Goal: Information Seeking & Learning: Learn about a topic

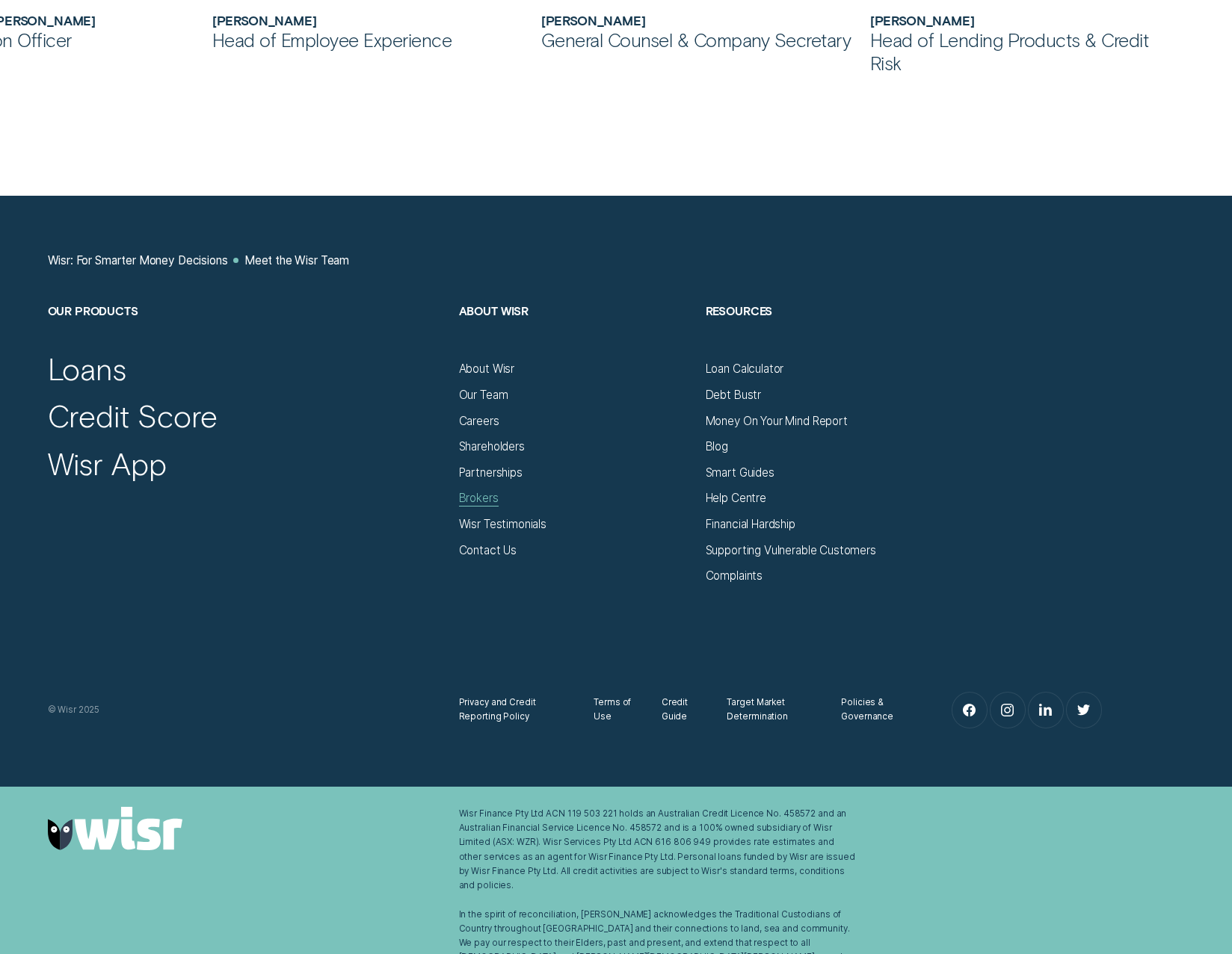
click at [486, 495] on div "Brokers" at bounding box center [479, 498] width 40 height 14
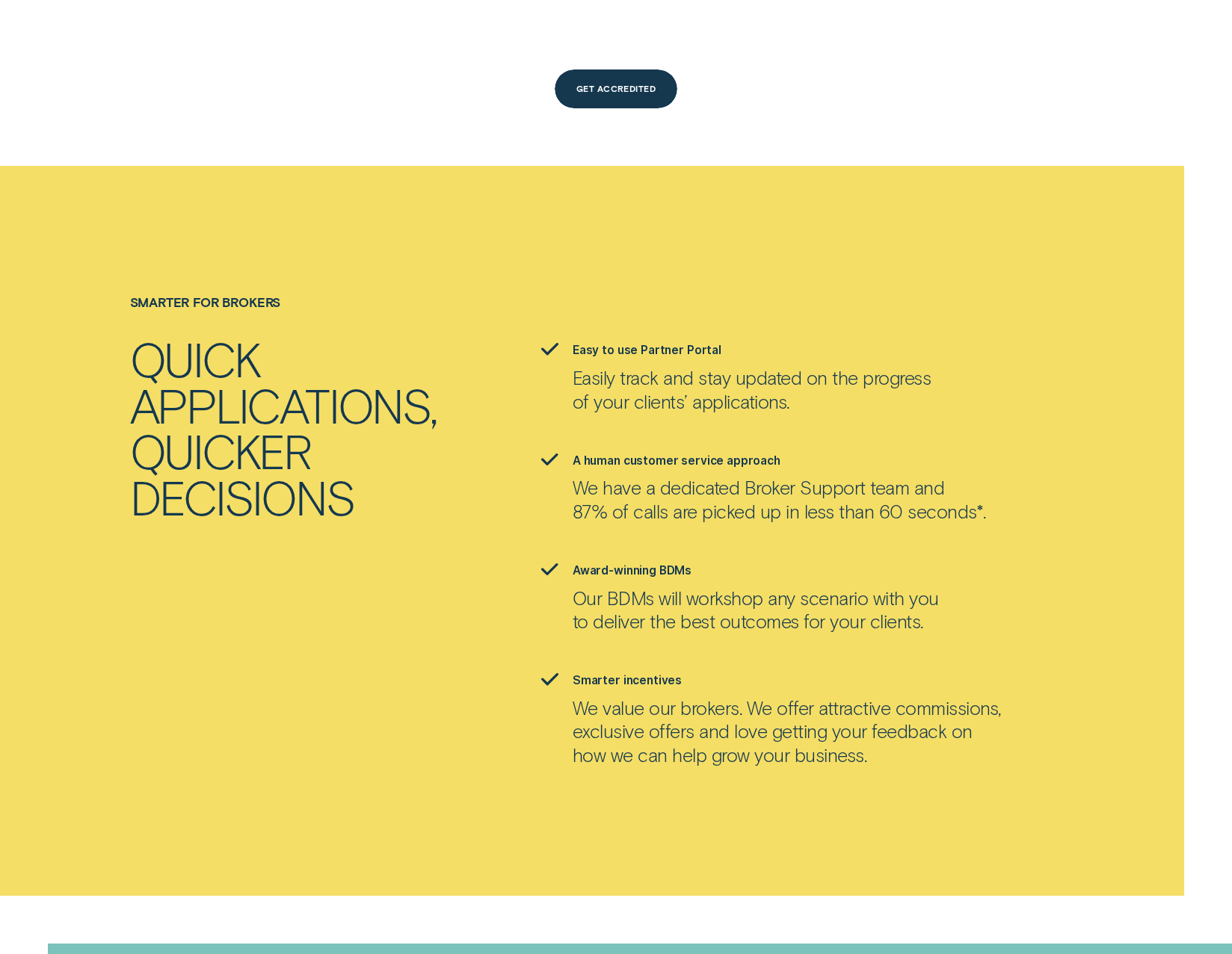
scroll to position [2018, 0]
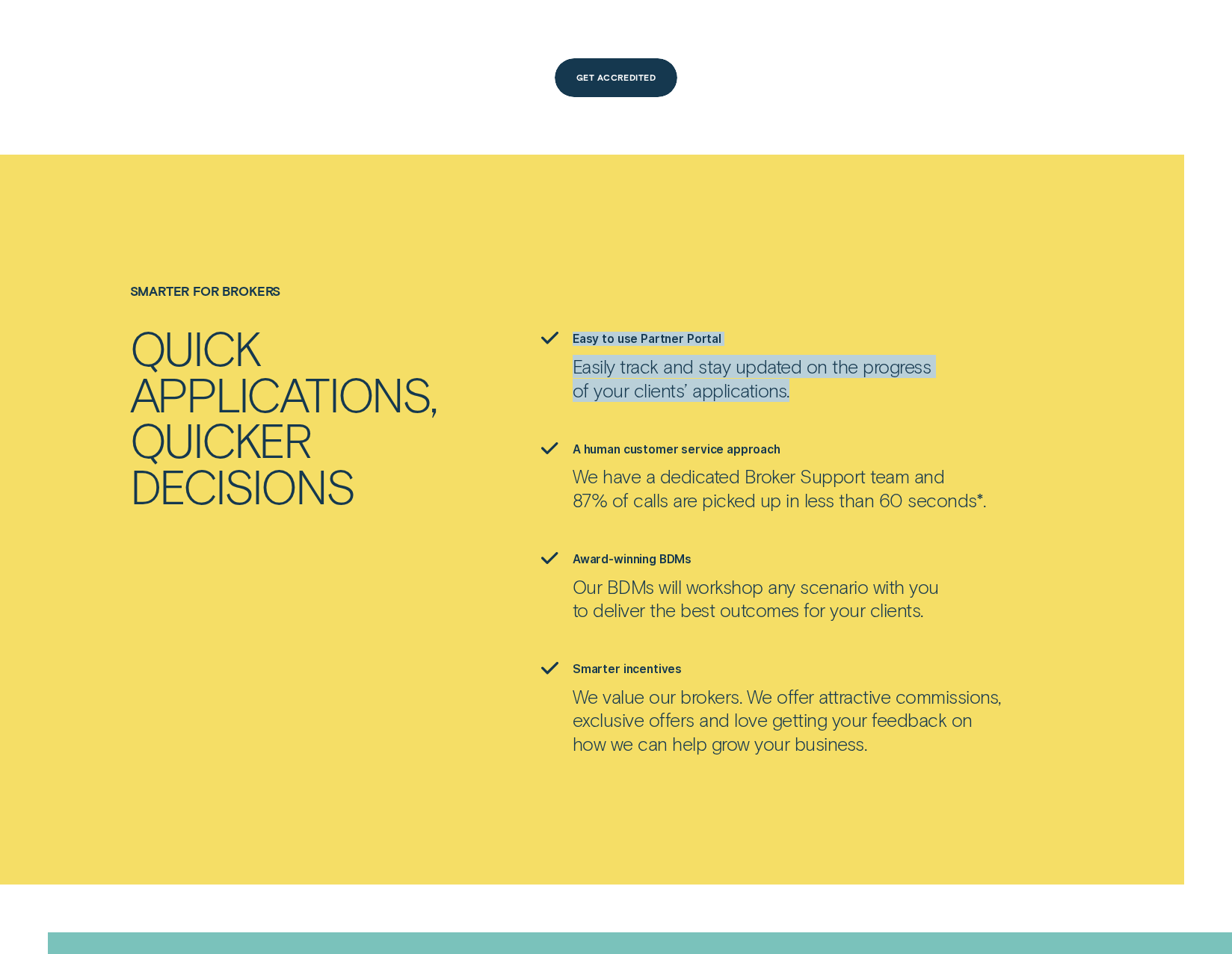
drag, startPoint x: 565, startPoint y: 278, endPoint x: 867, endPoint y: 339, distance: 308.1
click at [867, 339] on li "Easy to use Partner Portal Easily track and stay updated on the progress of you…" at bounding box center [821, 366] width 575 height 69
click at [867, 355] on p "Easily track and stay updated on the progress of your clients’ applications." at bounding box center [751, 379] width 358 height 47
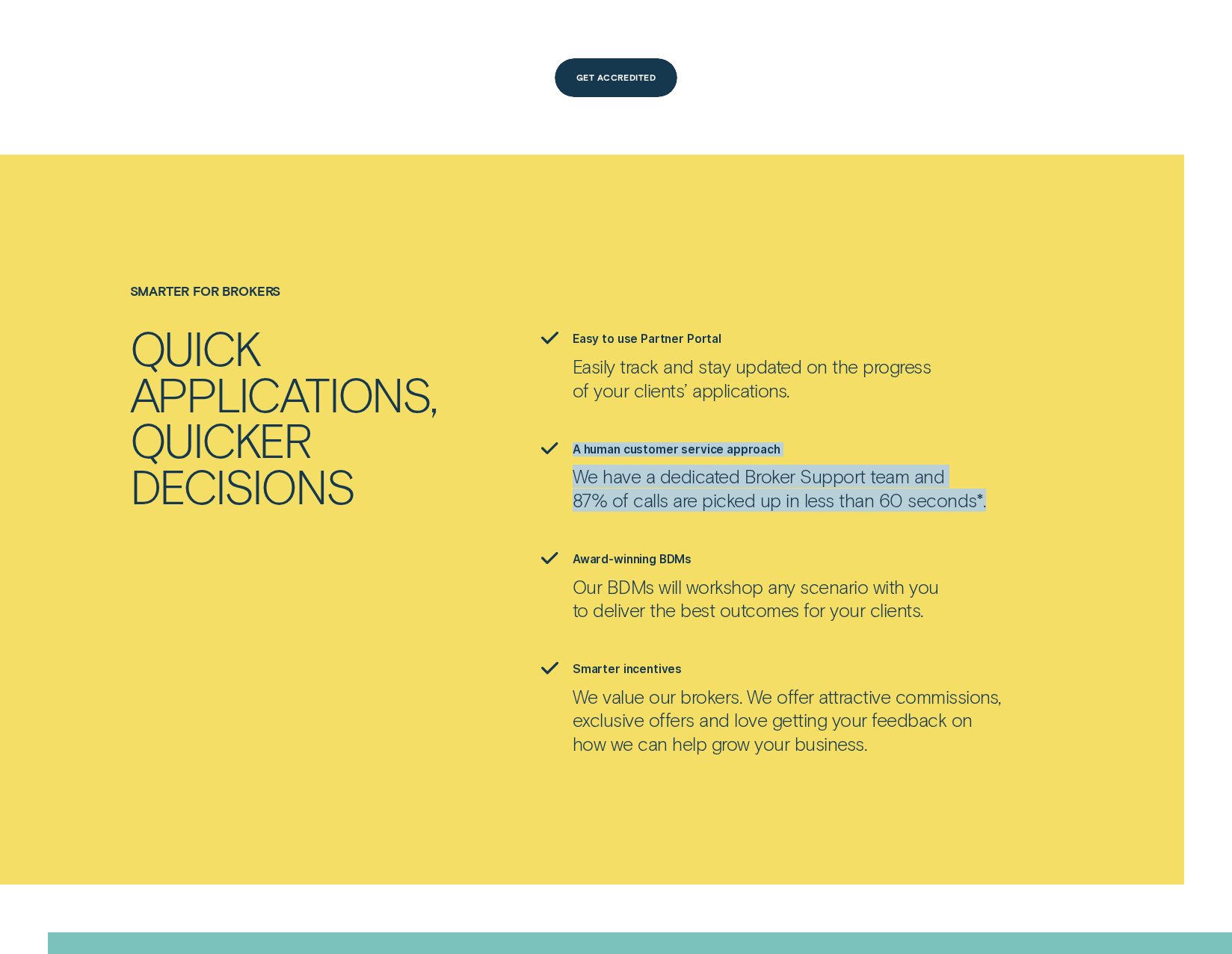
drag, startPoint x: 676, startPoint y: 404, endPoint x: 1037, endPoint y: 448, distance: 363.7
click at [1037, 448] on li "A human customer service approach We have a dedicated Broker Support team and 8…" at bounding box center [821, 476] width 575 height 69
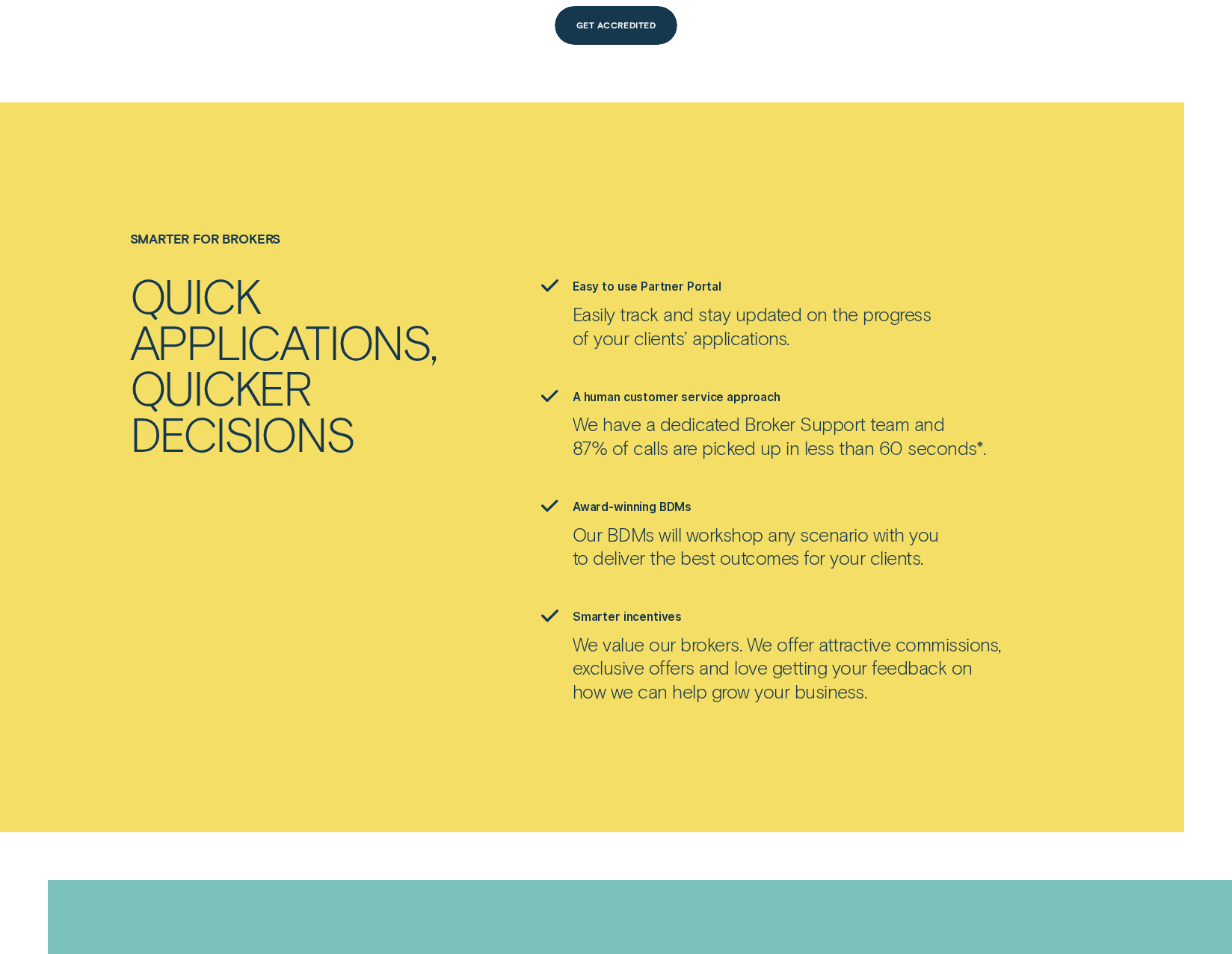
scroll to position [2167, 0]
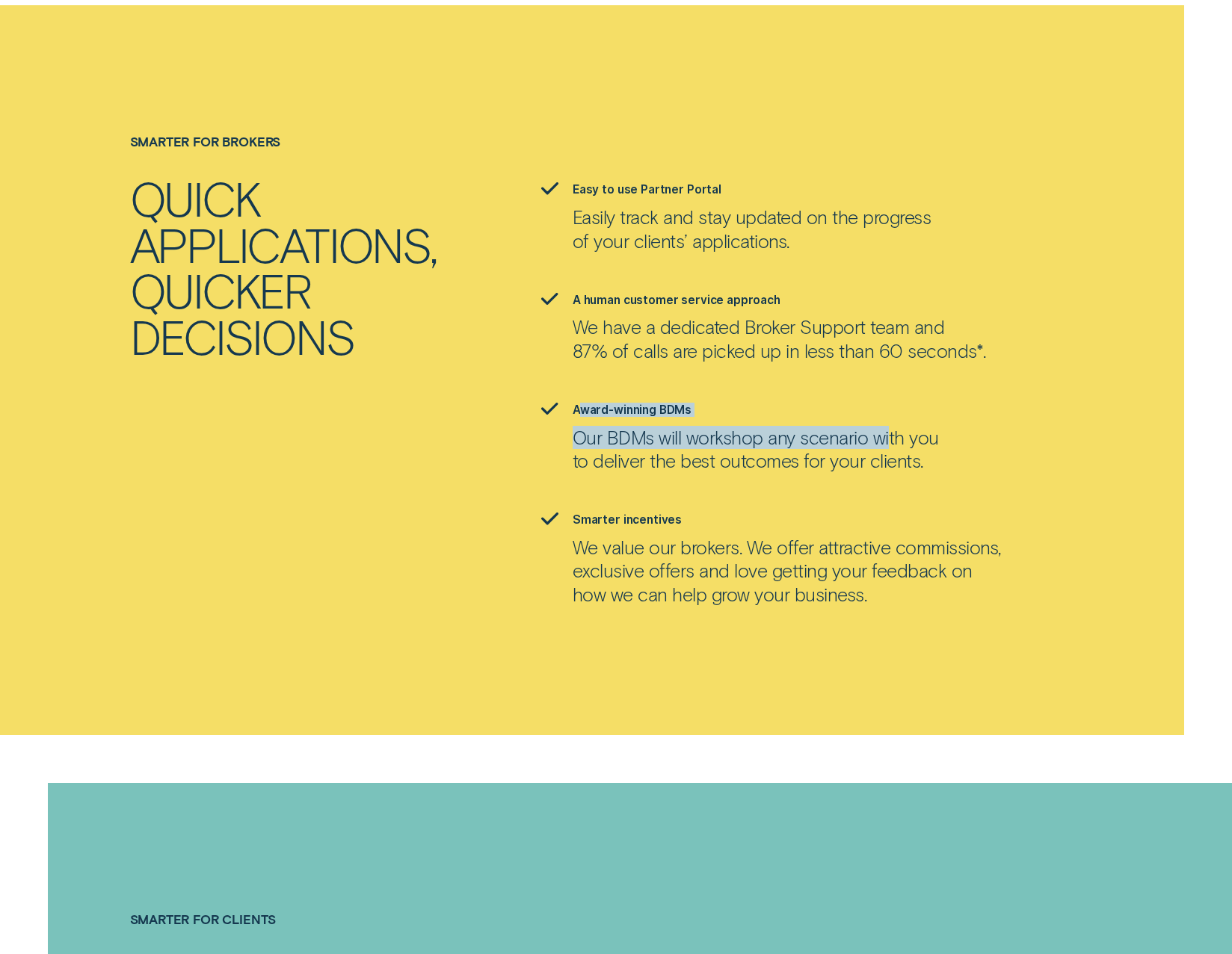
drag, startPoint x: 624, startPoint y: 352, endPoint x: 920, endPoint y: 392, distance: 298.7
click at [918, 402] on div "Award-winning BDMs Our BDMs will workshop any scenario with you to deliver the …" at bounding box center [755, 437] width 366 height 69
click at [921, 426] on p "Our BDMs will workshop any scenario with you to deliver the best outcomes for y…" at bounding box center [755, 450] width 366 height 47
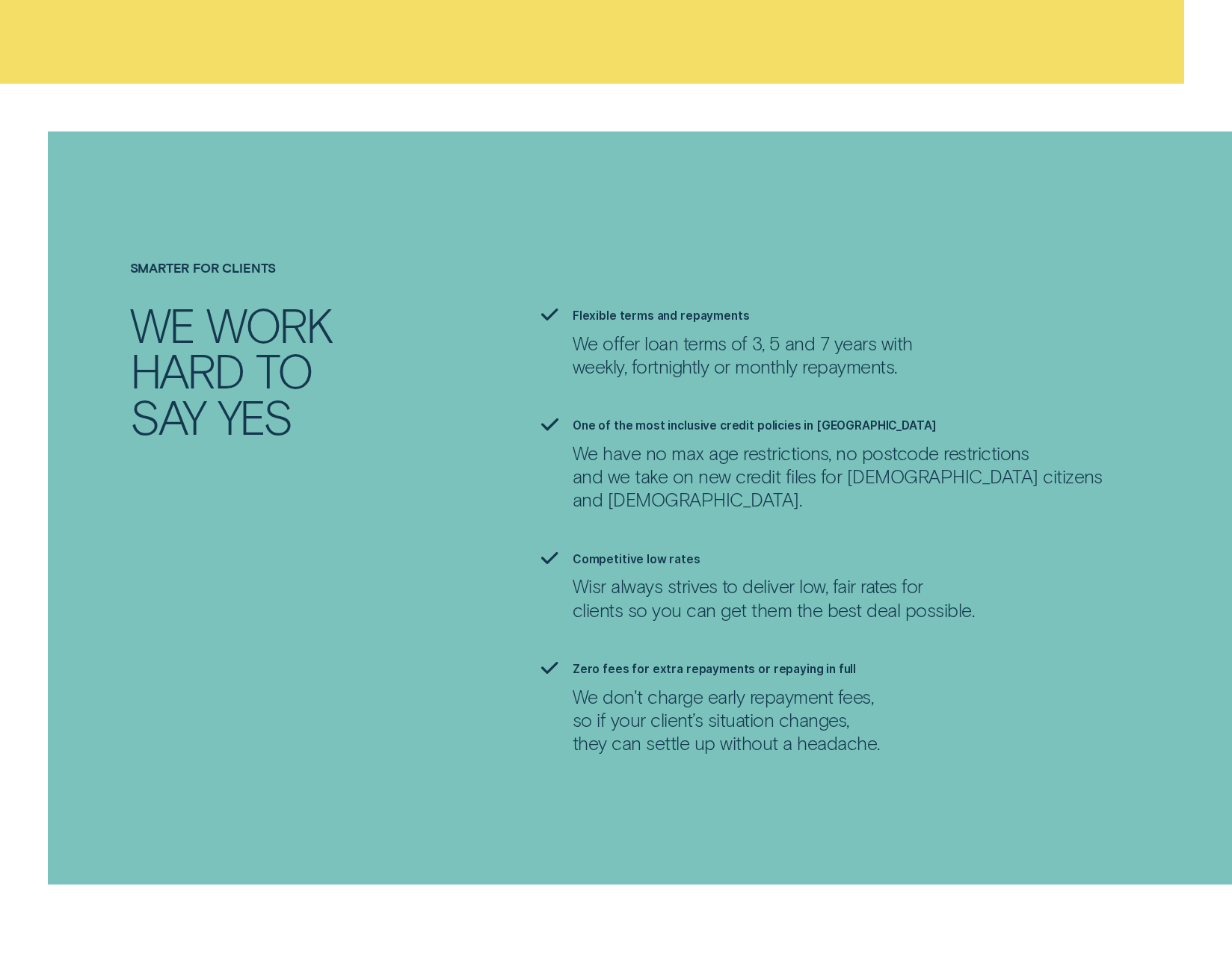
scroll to position [2839, 0]
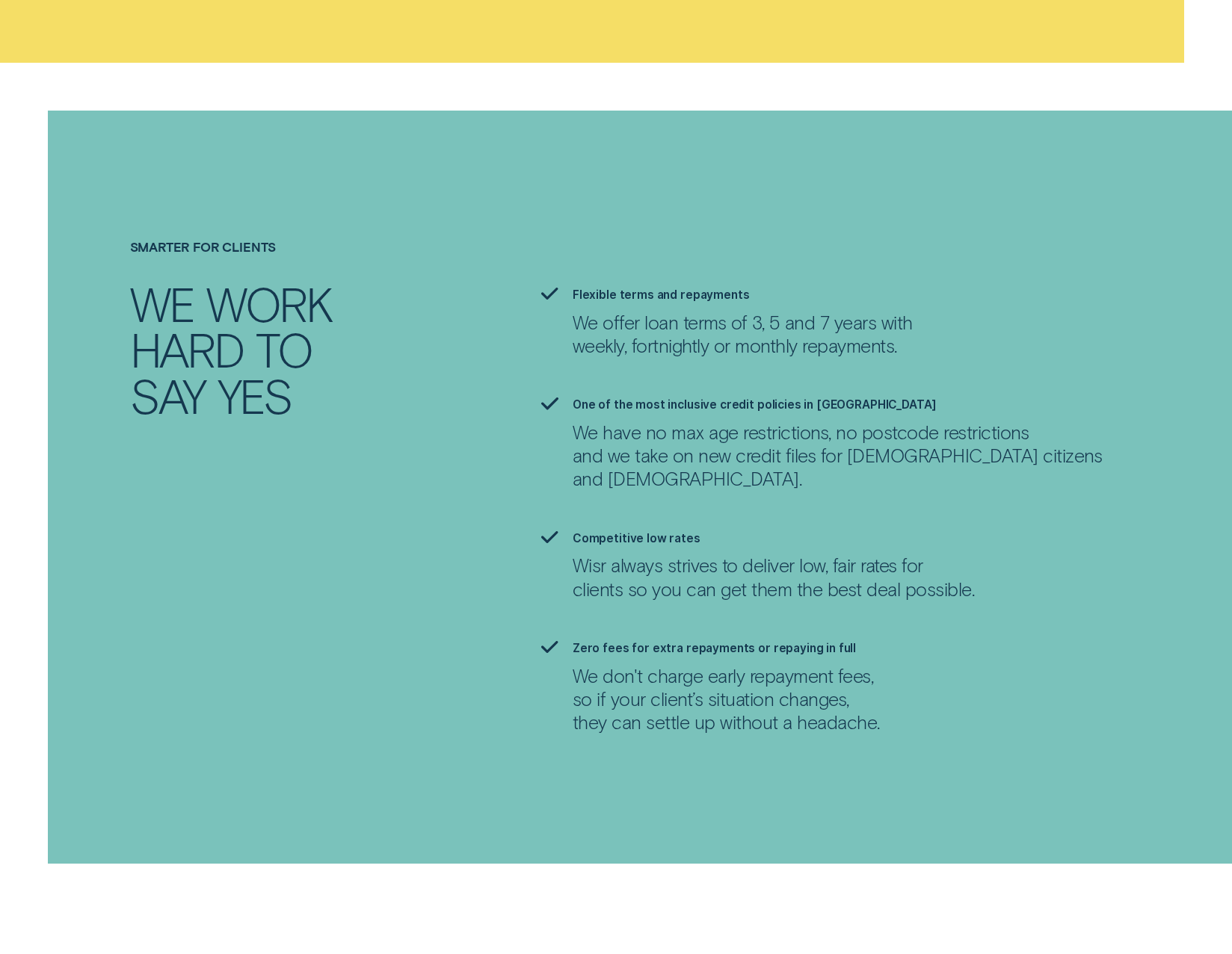
drag, startPoint x: 574, startPoint y: 397, endPoint x: 886, endPoint y: 414, distance: 312.5
click at [886, 421] on p "We have no max age restrictions, no postcode restrictions and we take on new cr…" at bounding box center [836, 456] width 529 height 70
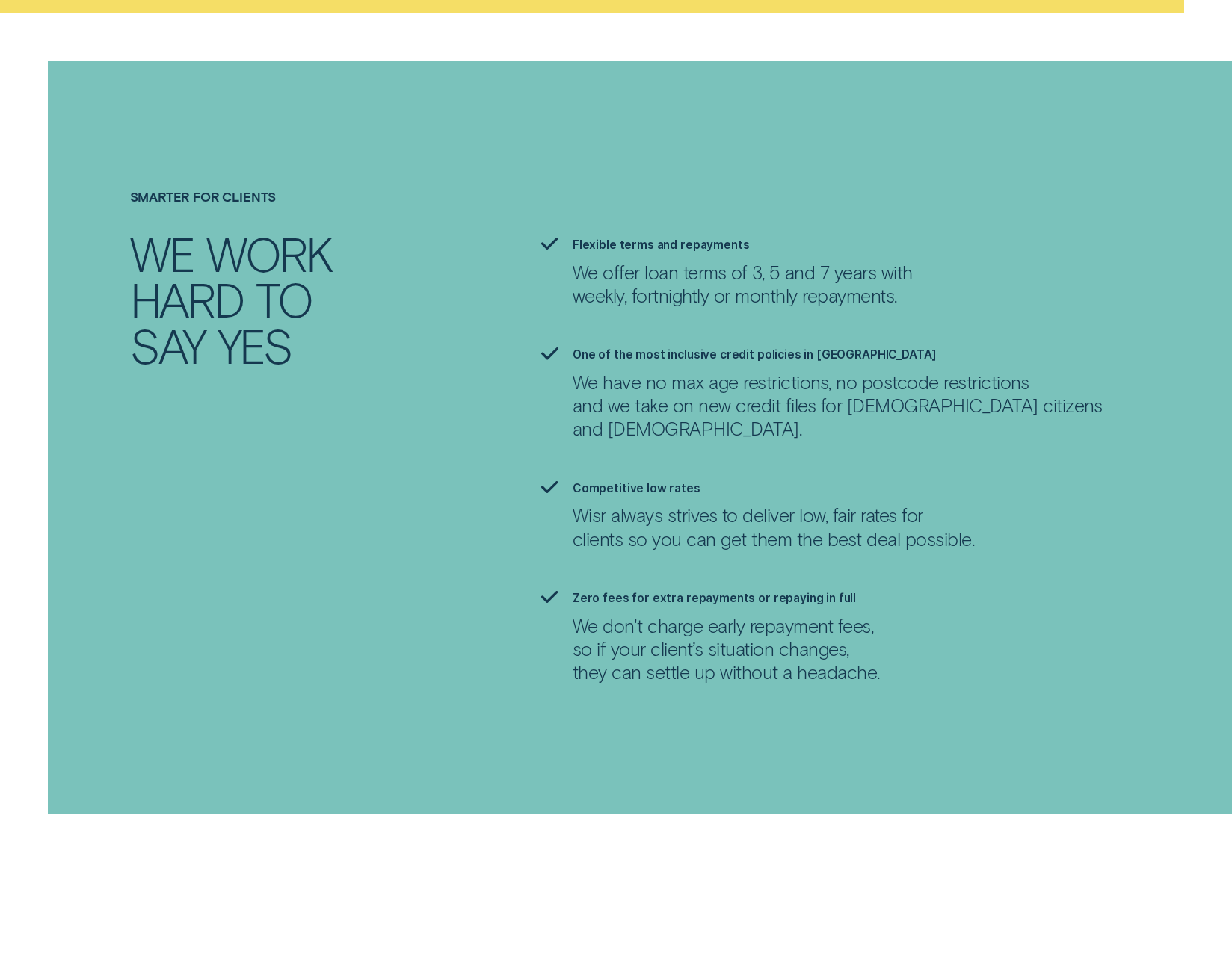
scroll to position [2914, 0]
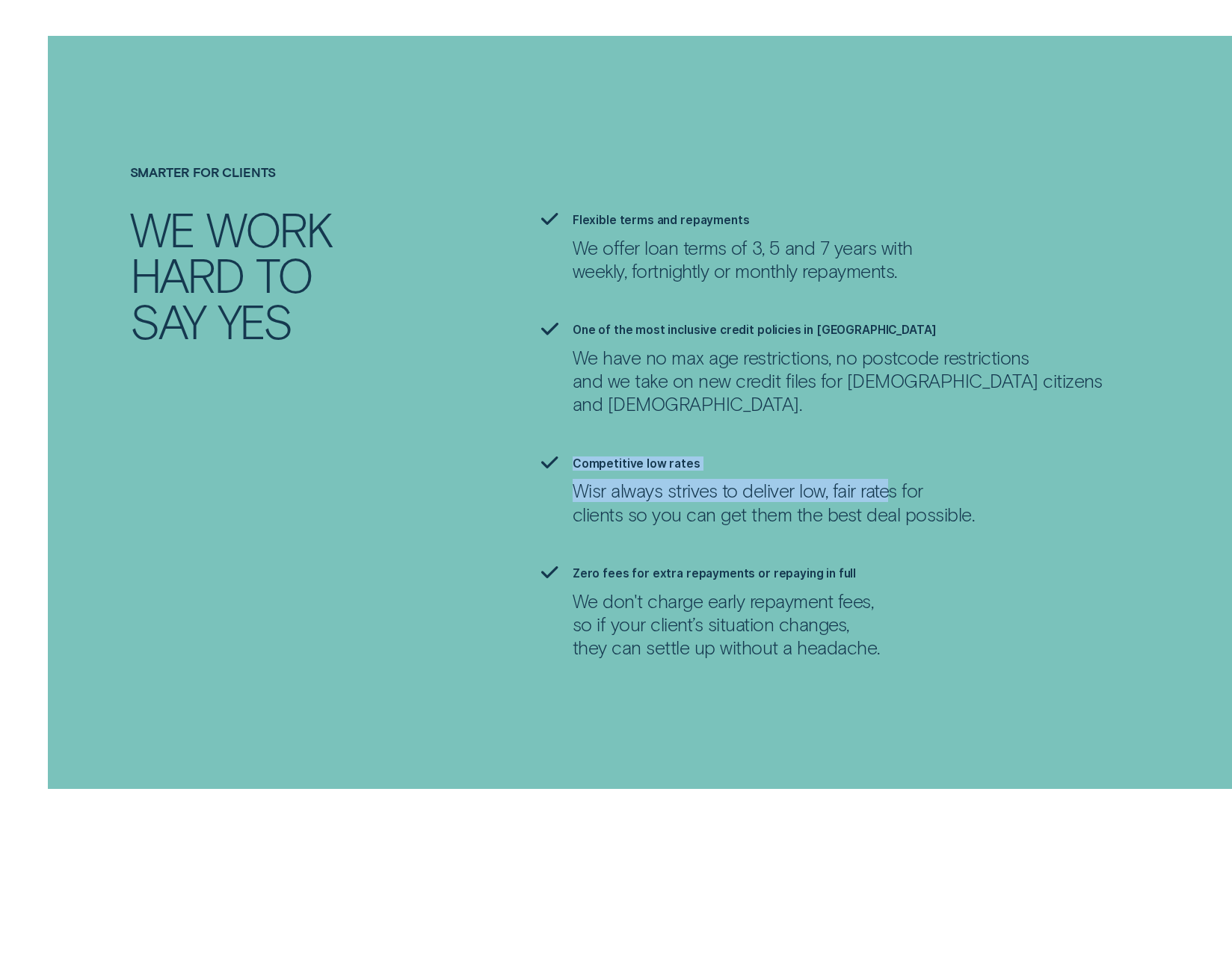
drag, startPoint x: 558, startPoint y: 399, endPoint x: 893, endPoint y: 425, distance: 336.0
click at [893, 456] on li "Competitive low rates Wisr always strives to deliver low, fair rates for client…" at bounding box center [821, 491] width 575 height 69
click at [895, 479] on p "Wisr always strives to deliver low, fair rates for clients so you can get them …" at bounding box center [772, 503] width 401 height 47
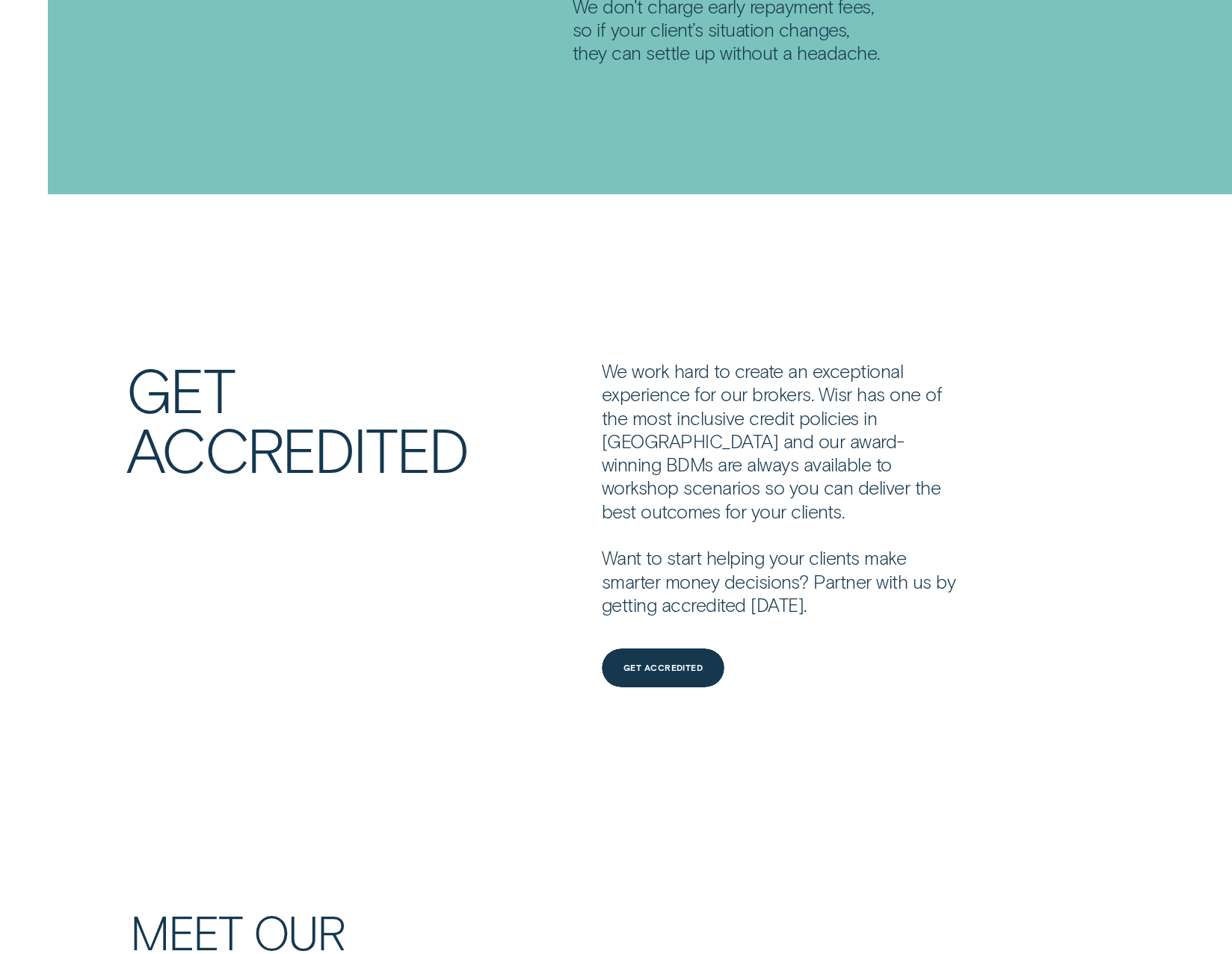
scroll to position [3512, 0]
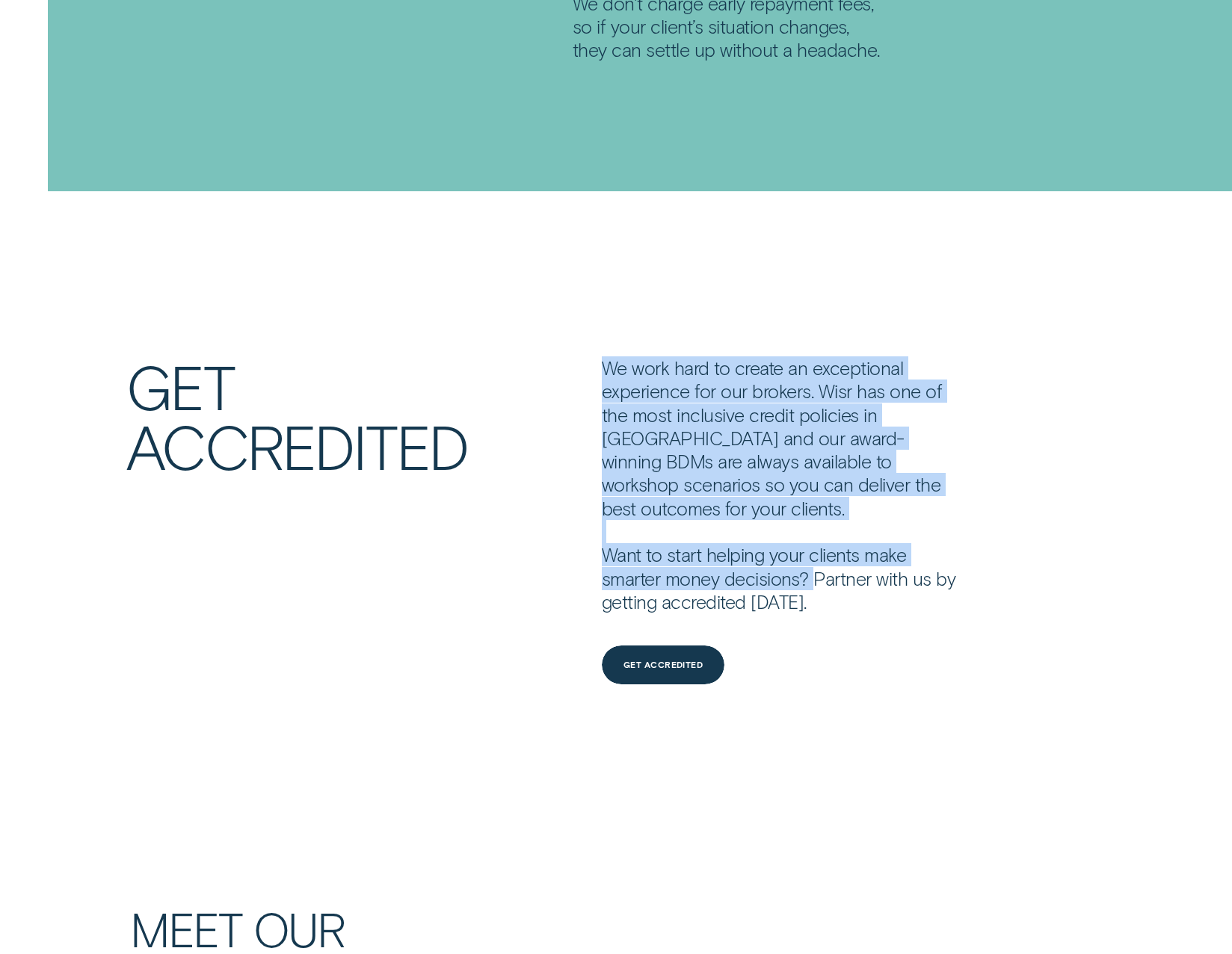
drag, startPoint x: 616, startPoint y: 310, endPoint x: 883, endPoint y: 501, distance: 328.3
click at [883, 501] on p "We work hard to create an exceptional experience for our brokers. Wisr has one …" at bounding box center [782, 485] width 359 height 257
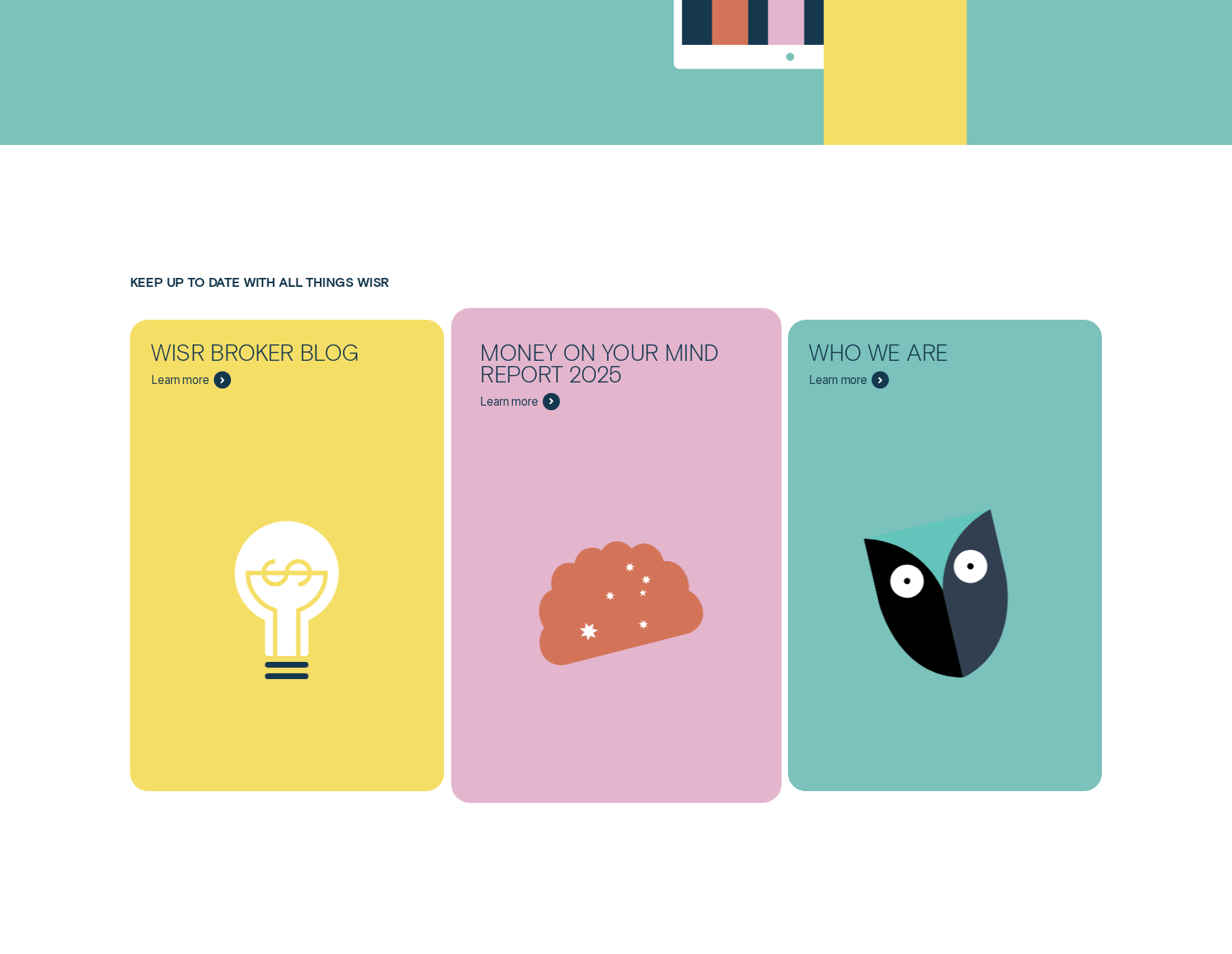
scroll to position [7536, 0]
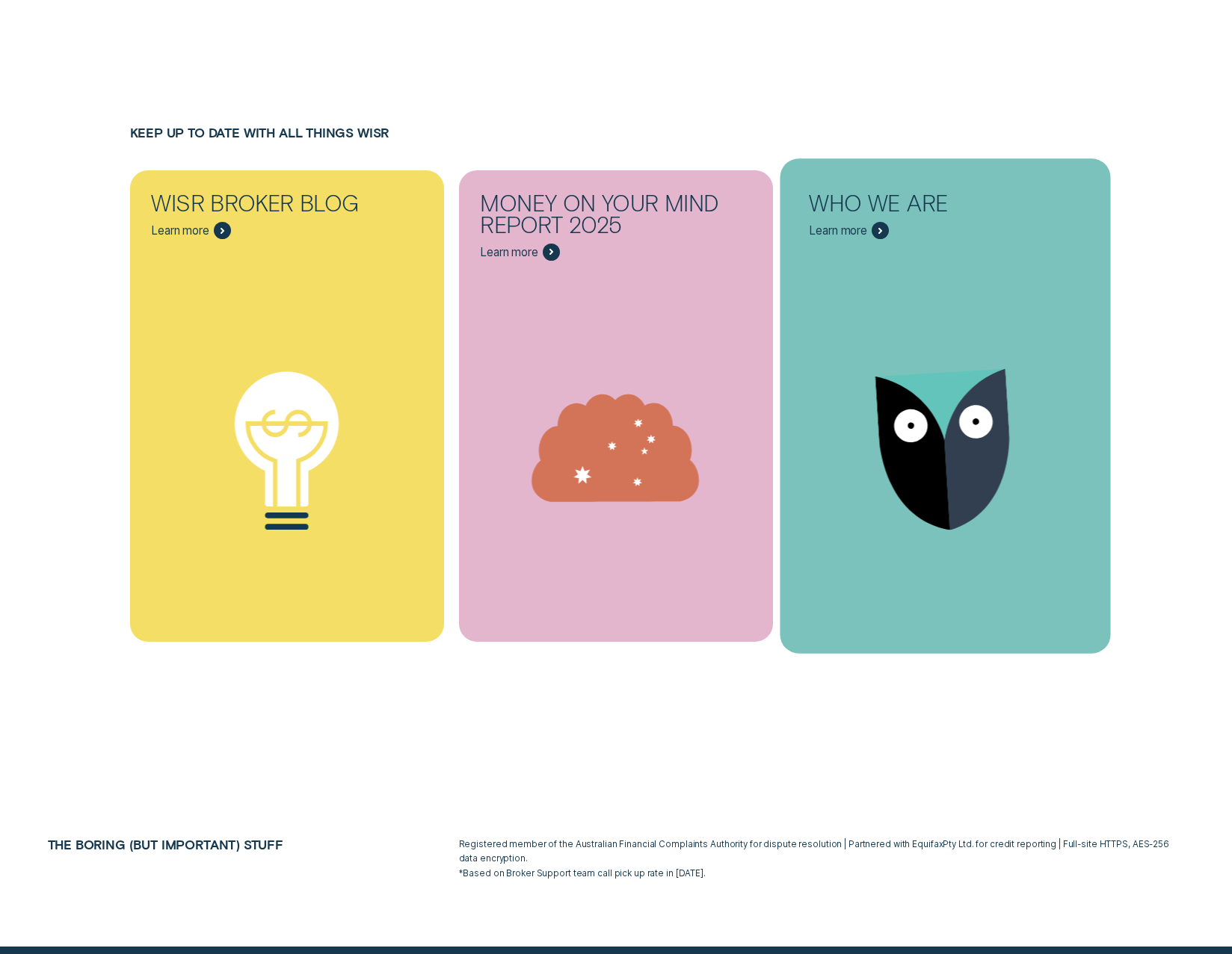
click at [1001, 369] on icon "Who we are - Learn more" at bounding box center [977, 450] width 75 height 161
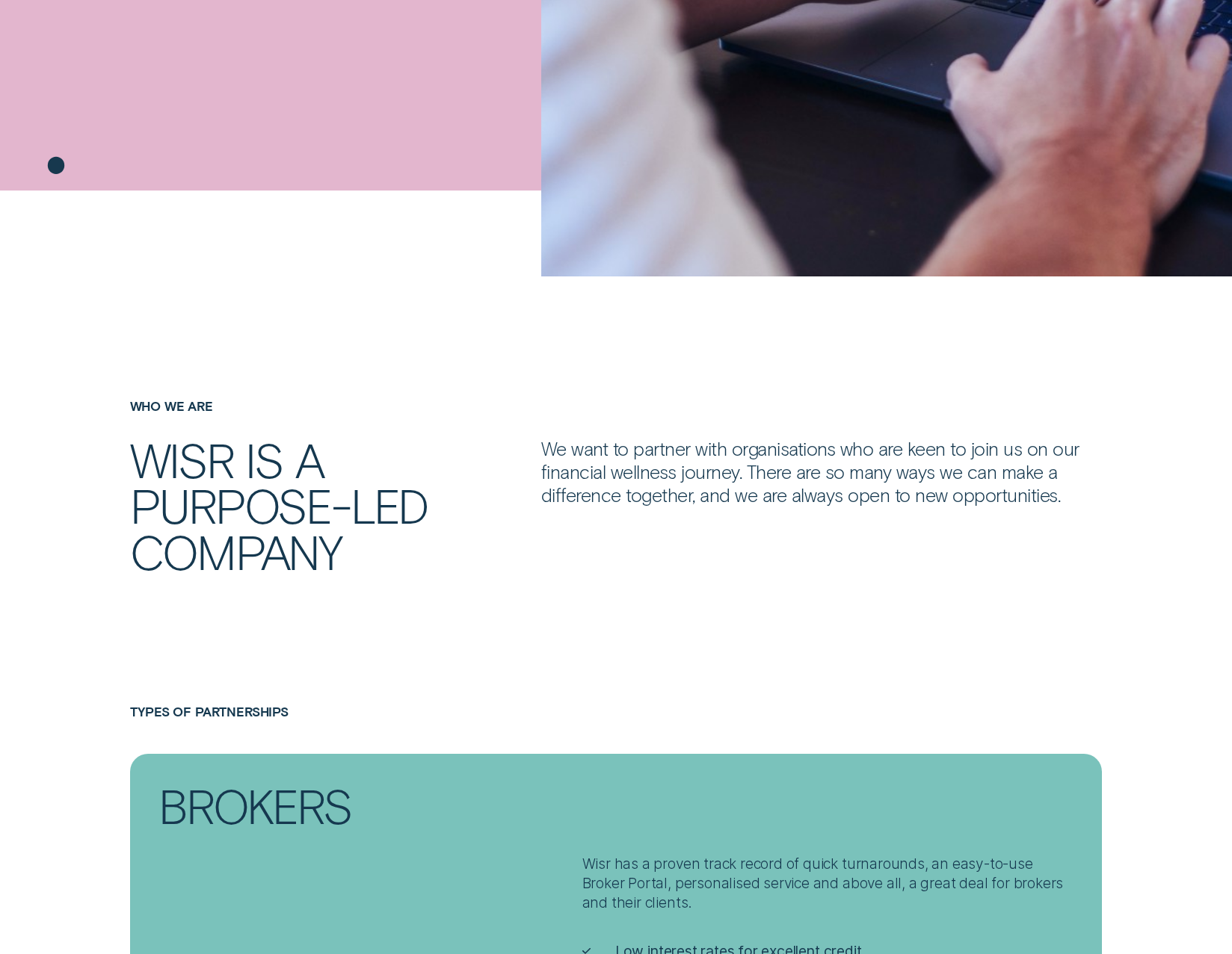
scroll to position [747, 0]
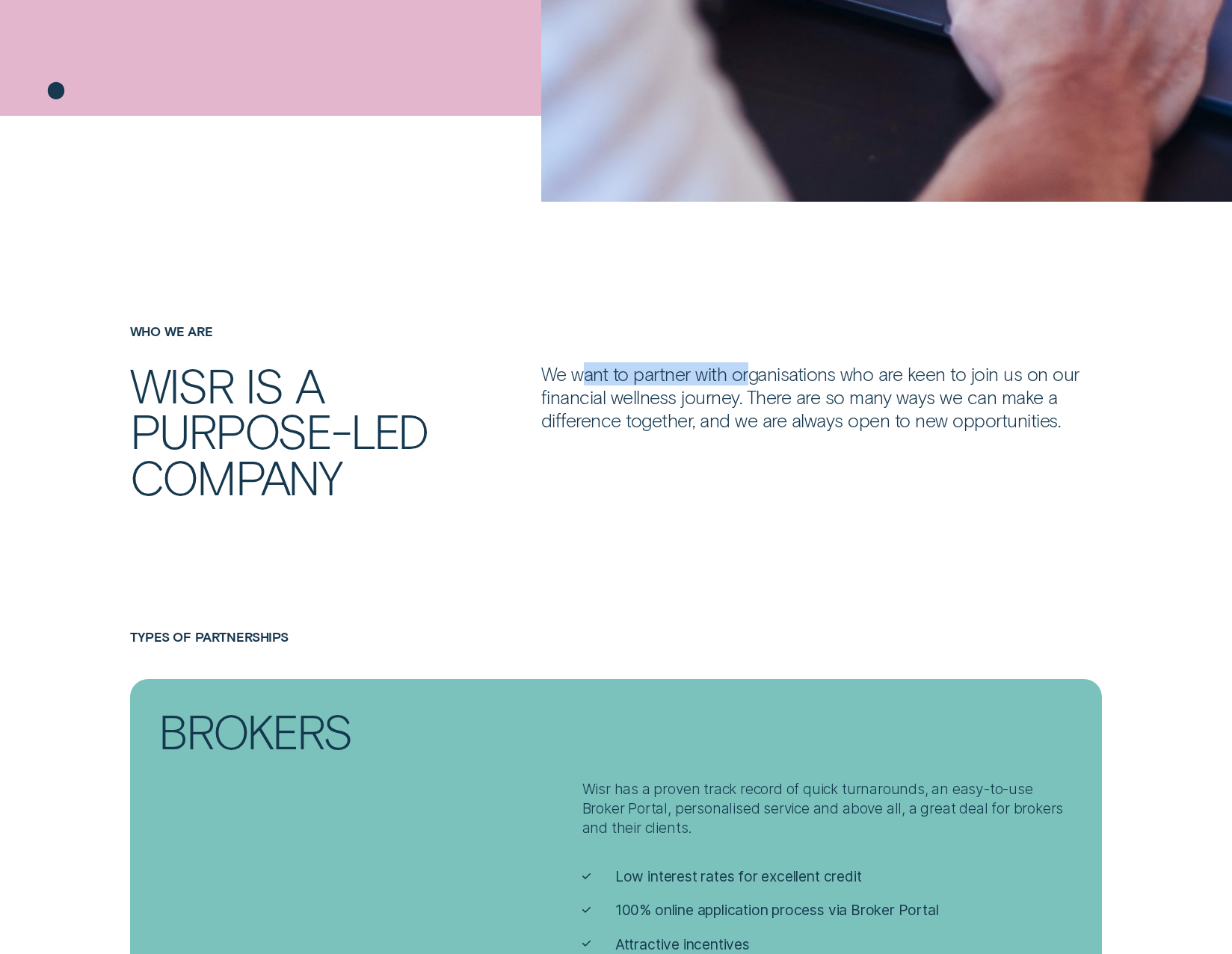
drag, startPoint x: 590, startPoint y: 368, endPoint x: 748, endPoint y: 378, distance: 158.3
click at [748, 378] on p "We want to partner with organisations who are keen to join us on our financial …" at bounding box center [822, 397] width 562 height 70
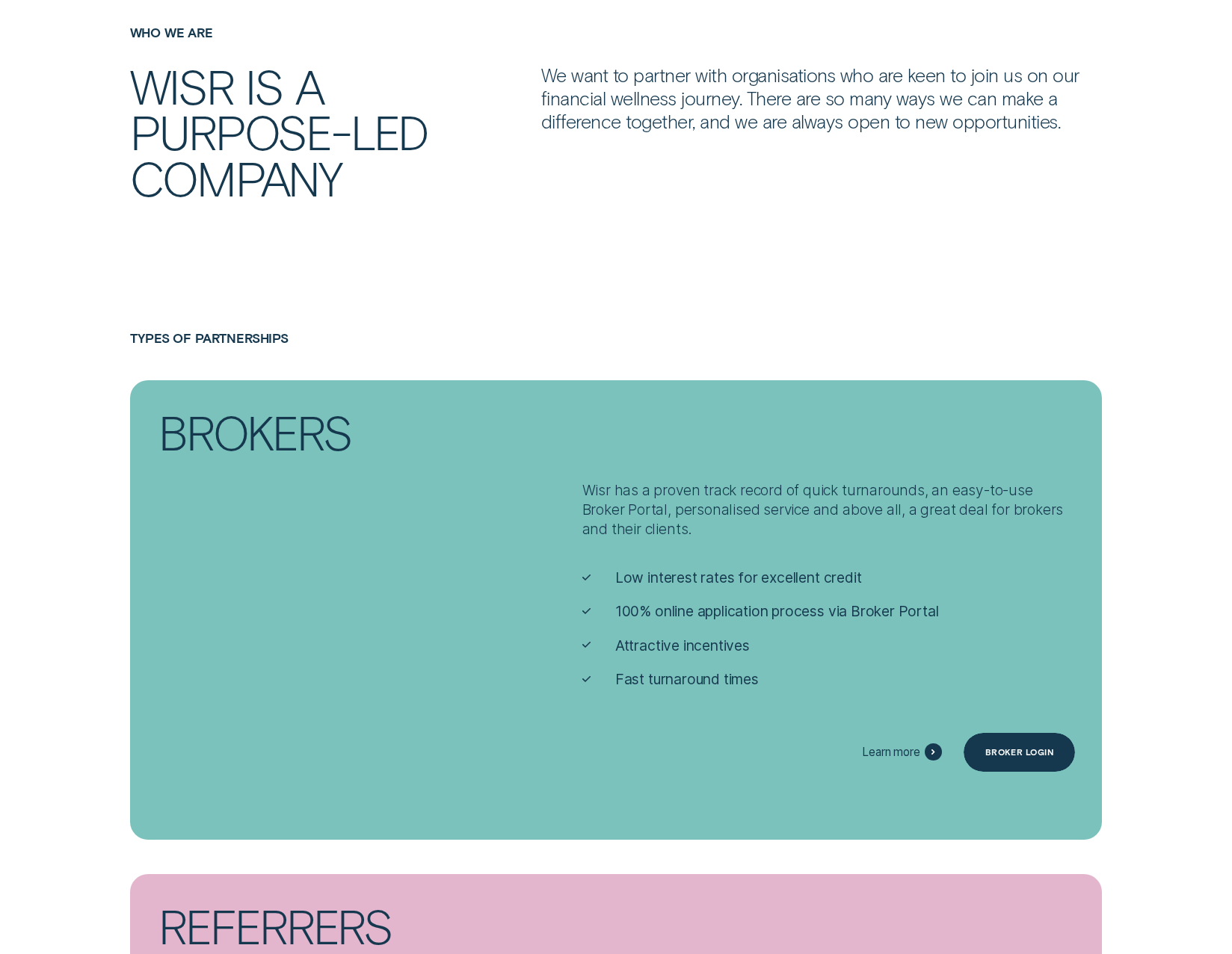
scroll to position [1195, 0]
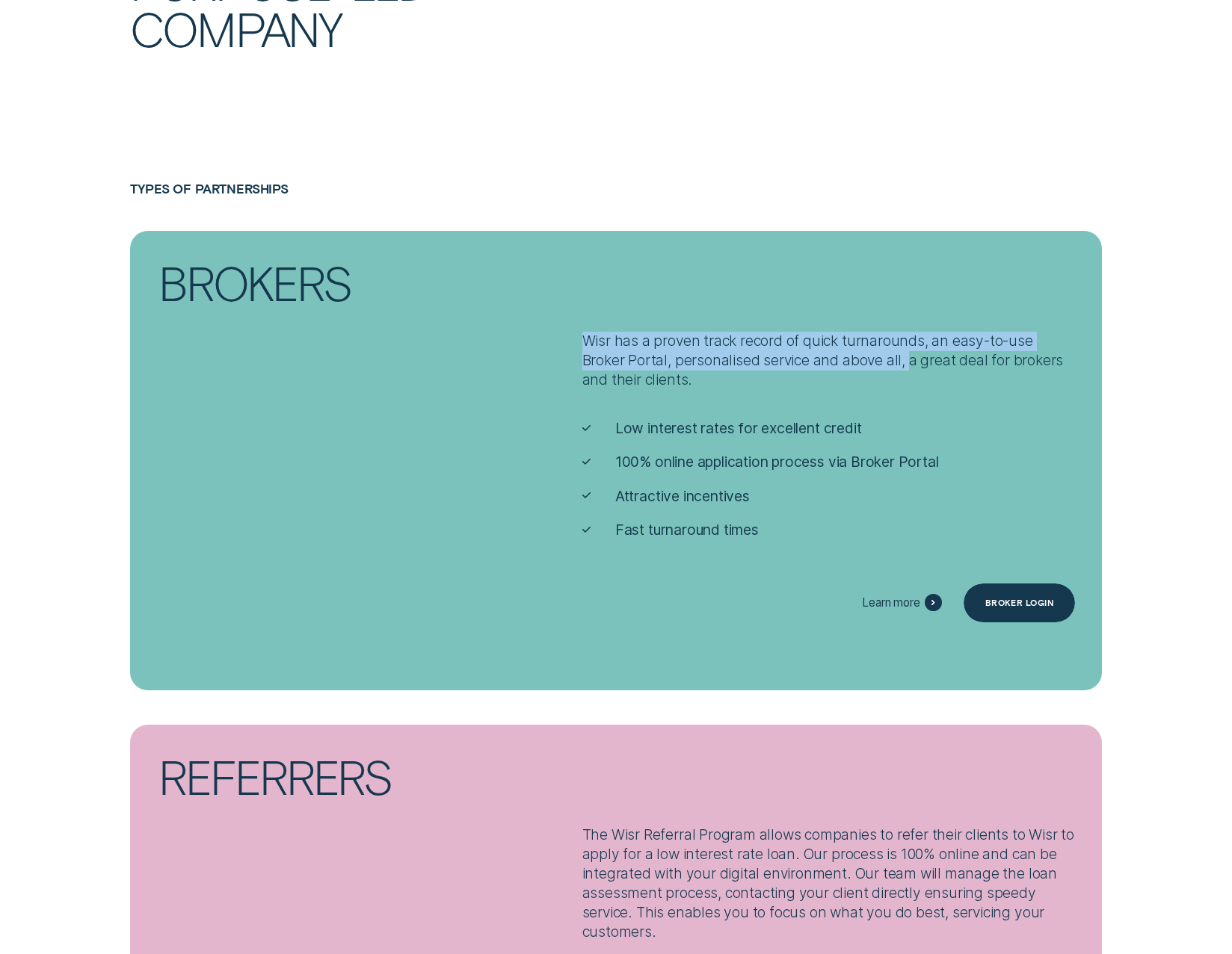
drag, startPoint x: 544, startPoint y: 335, endPoint x: 869, endPoint y: 355, distance: 325.6
click at [869, 355] on p "Wisr has a proven track record of quick turnarounds, an easy-to-use Broker Port…" at bounding box center [828, 361] width 492 height 59
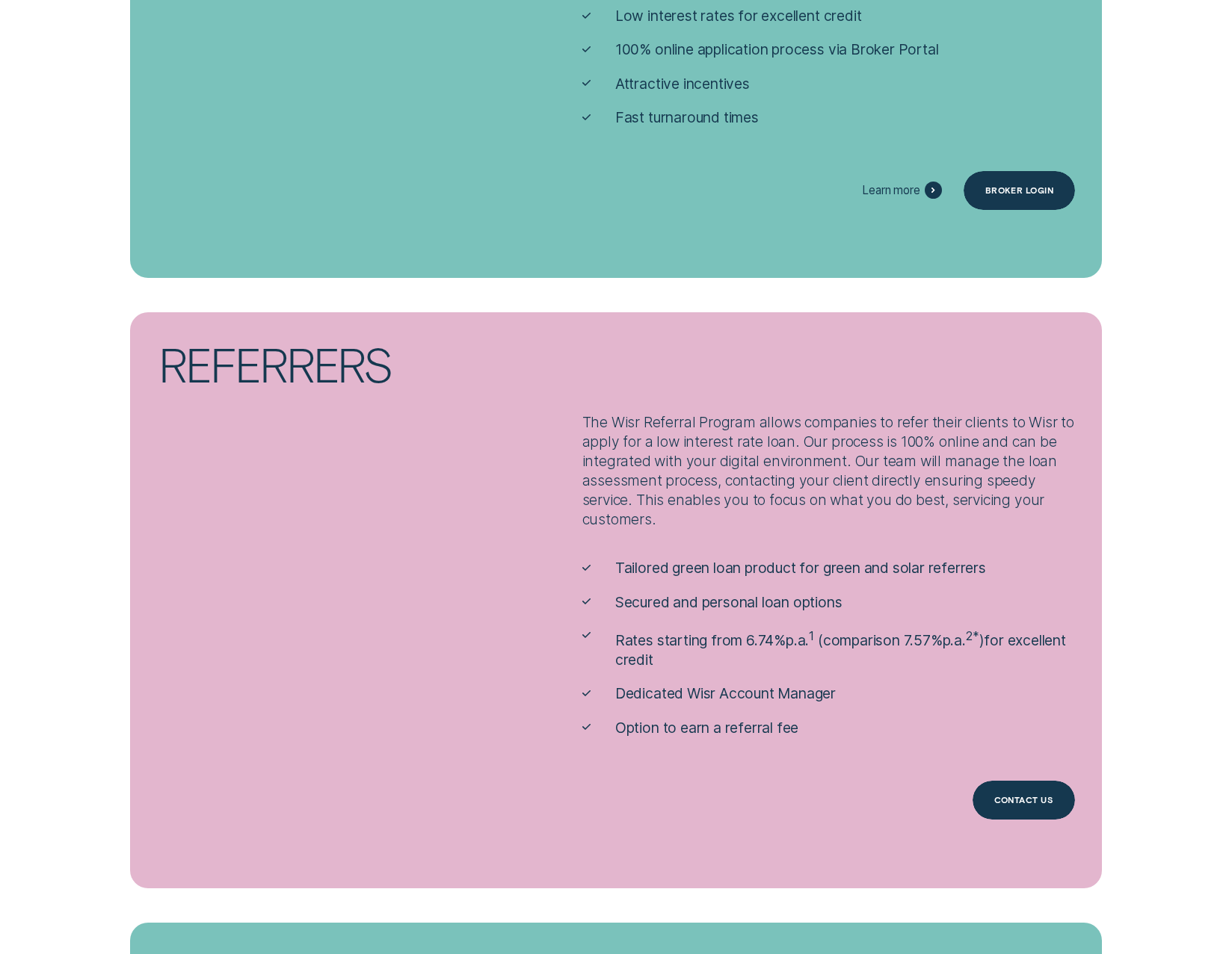
scroll to position [1644, 0]
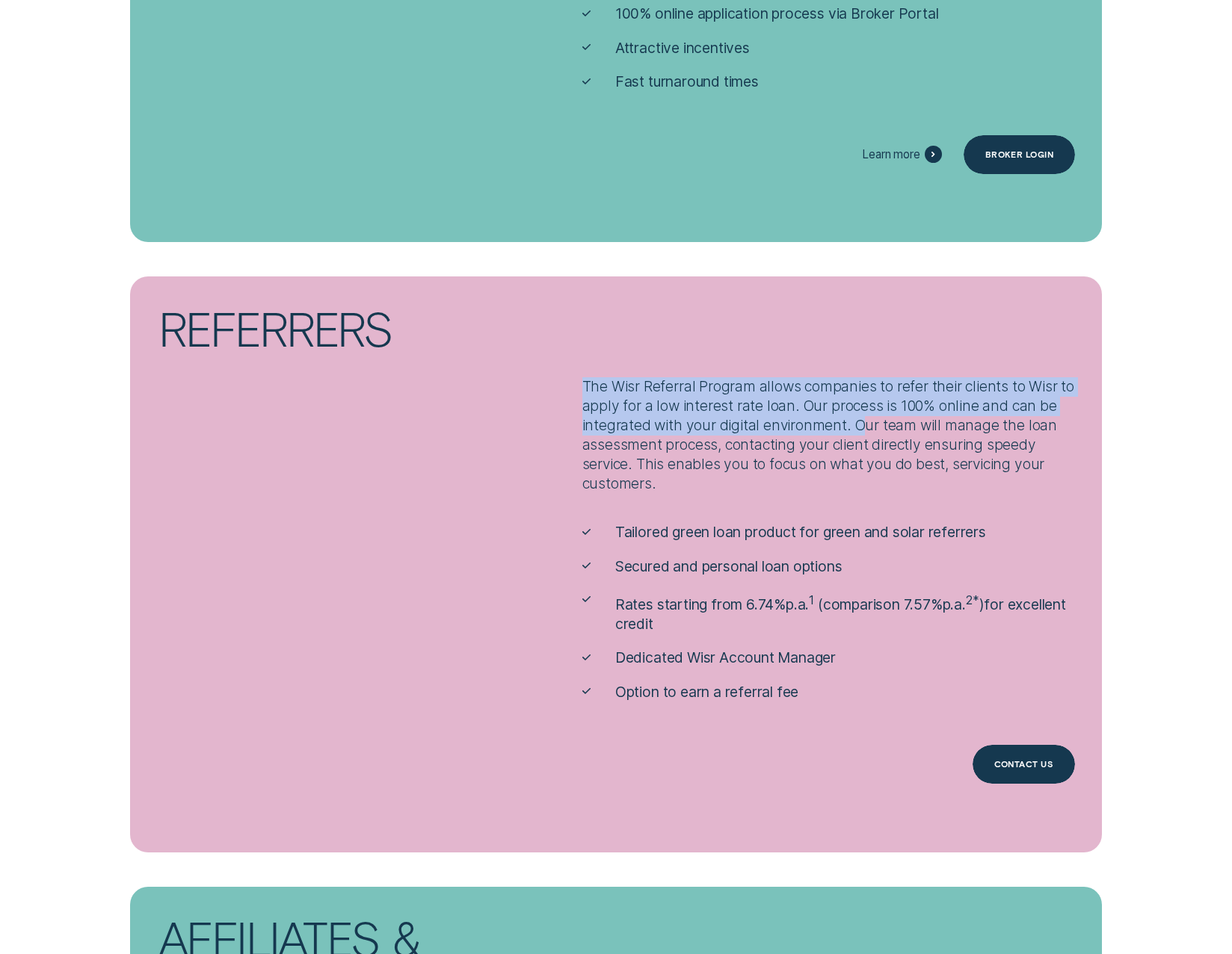
drag, startPoint x: 534, startPoint y: 389, endPoint x: 822, endPoint y: 424, distance: 290.1
click at [822, 424] on div "The Wisr Referral Program allows companies to refer their clients to Wisr to ap…" at bounding box center [862, 564] width 575 height 575
click at [822, 424] on p "The Wisr Referral Program allows companies to refer their clients to Wisr to ap…" at bounding box center [828, 435] width 492 height 116
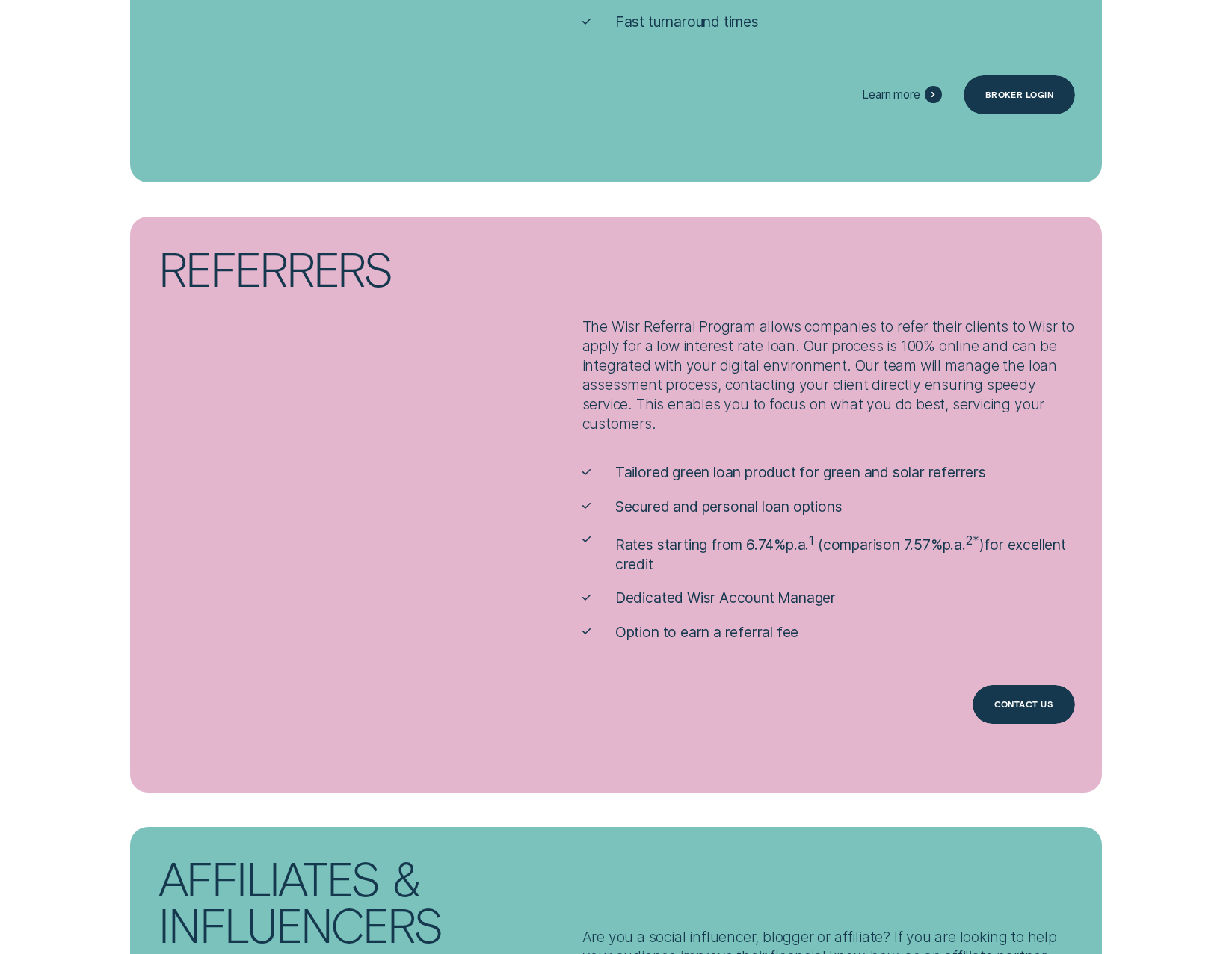
scroll to position [1793, 0]
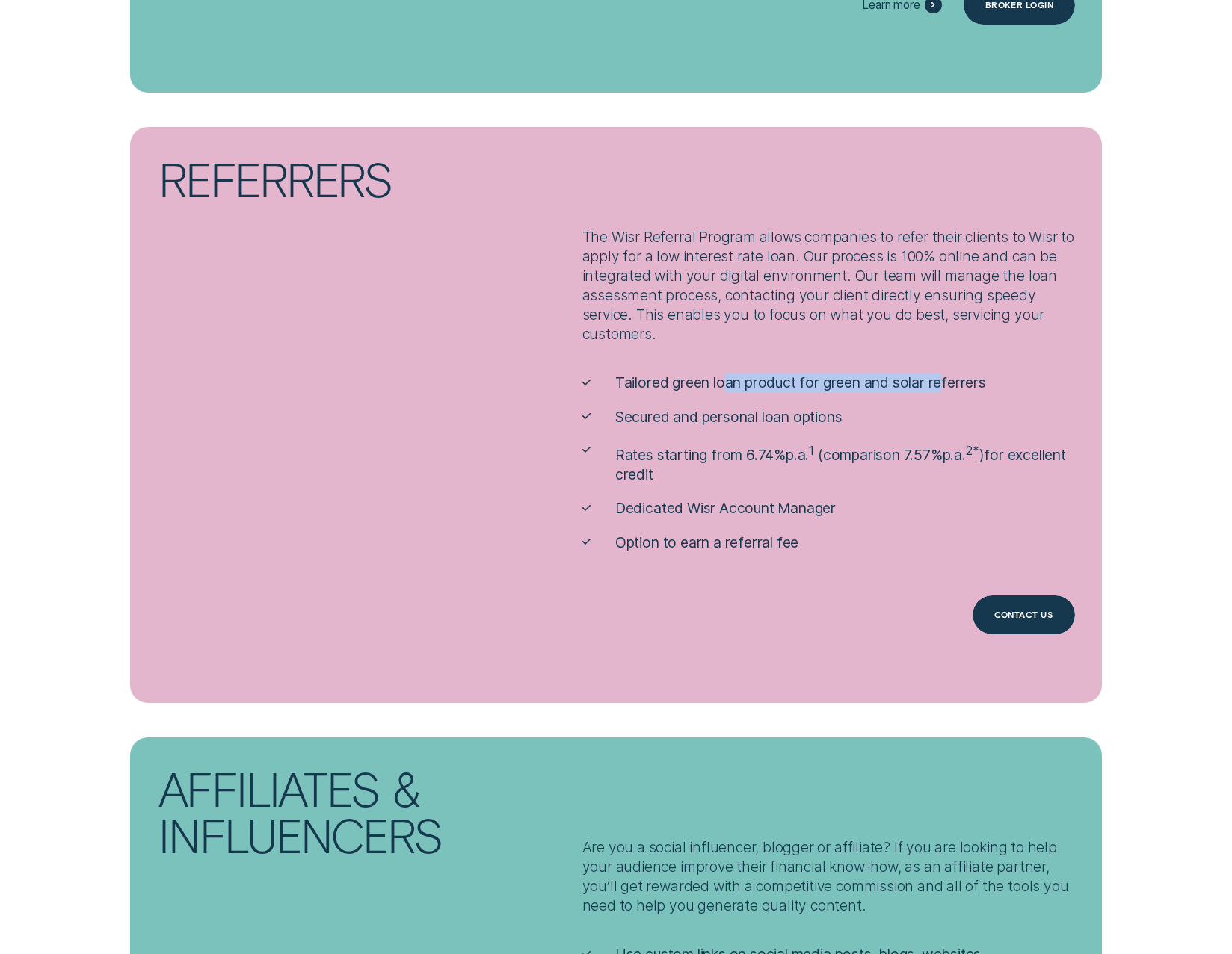
drag, startPoint x: 682, startPoint y: 383, endPoint x: 901, endPoint y: 377, distance: 219.1
click at [901, 377] on p "Tailored green loan product for green and solar referrers" at bounding box center [800, 383] width 371 height 20
drag, startPoint x: 844, startPoint y: 385, endPoint x: 927, endPoint y: 376, distance: 83.5
click at [927, 376] on p "Tailored green loan product for green and solar referrers" at bounding box center [800, 383] width 371 height 20
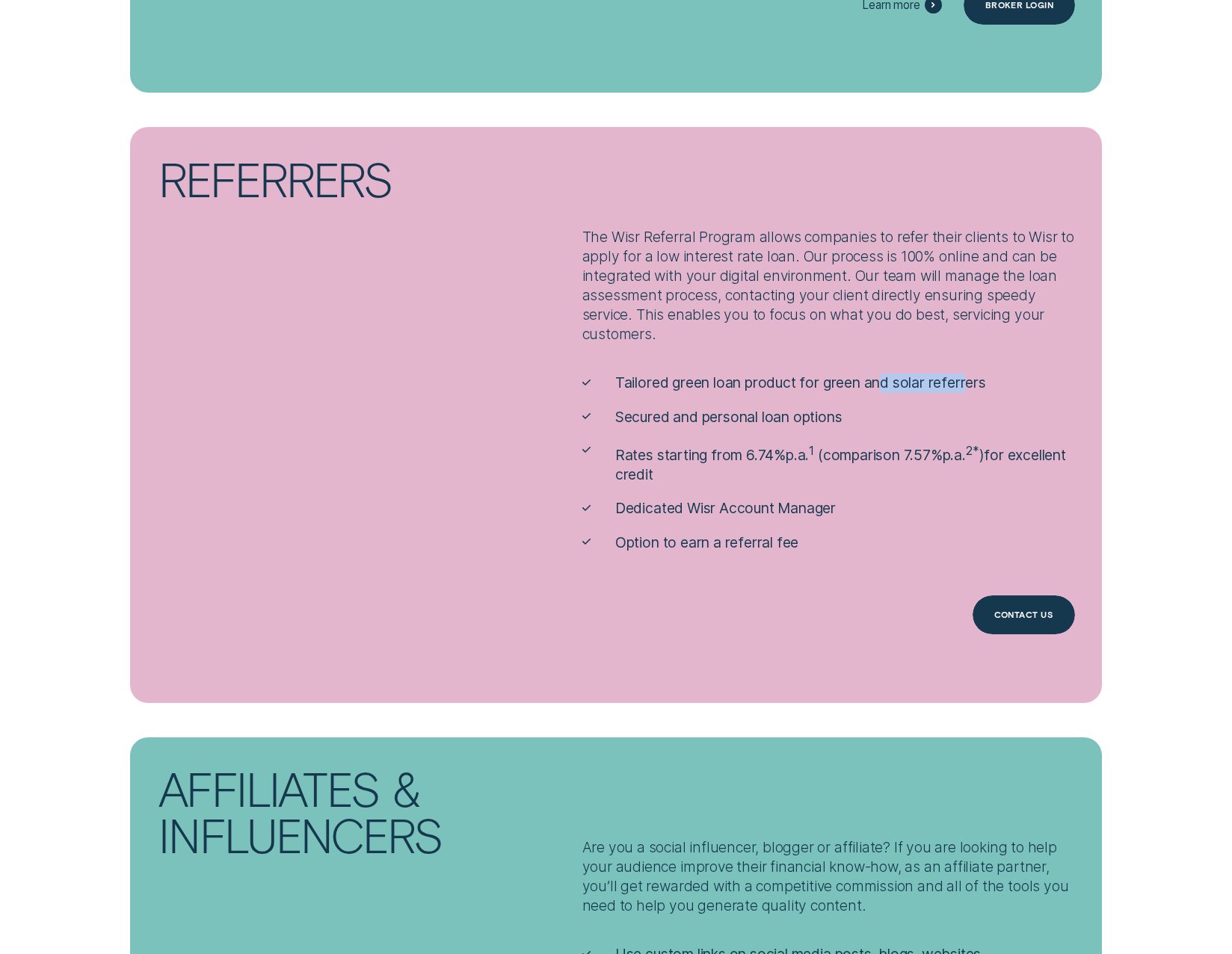
click at [927, 376] on p "Tailored green loan product for green and solar referrers" at bounding box center [800, 383] width 371 height 20
click at [744, 414] on p "Secured and personal loan options" at bounding box center [728, 418] width 228 height 20
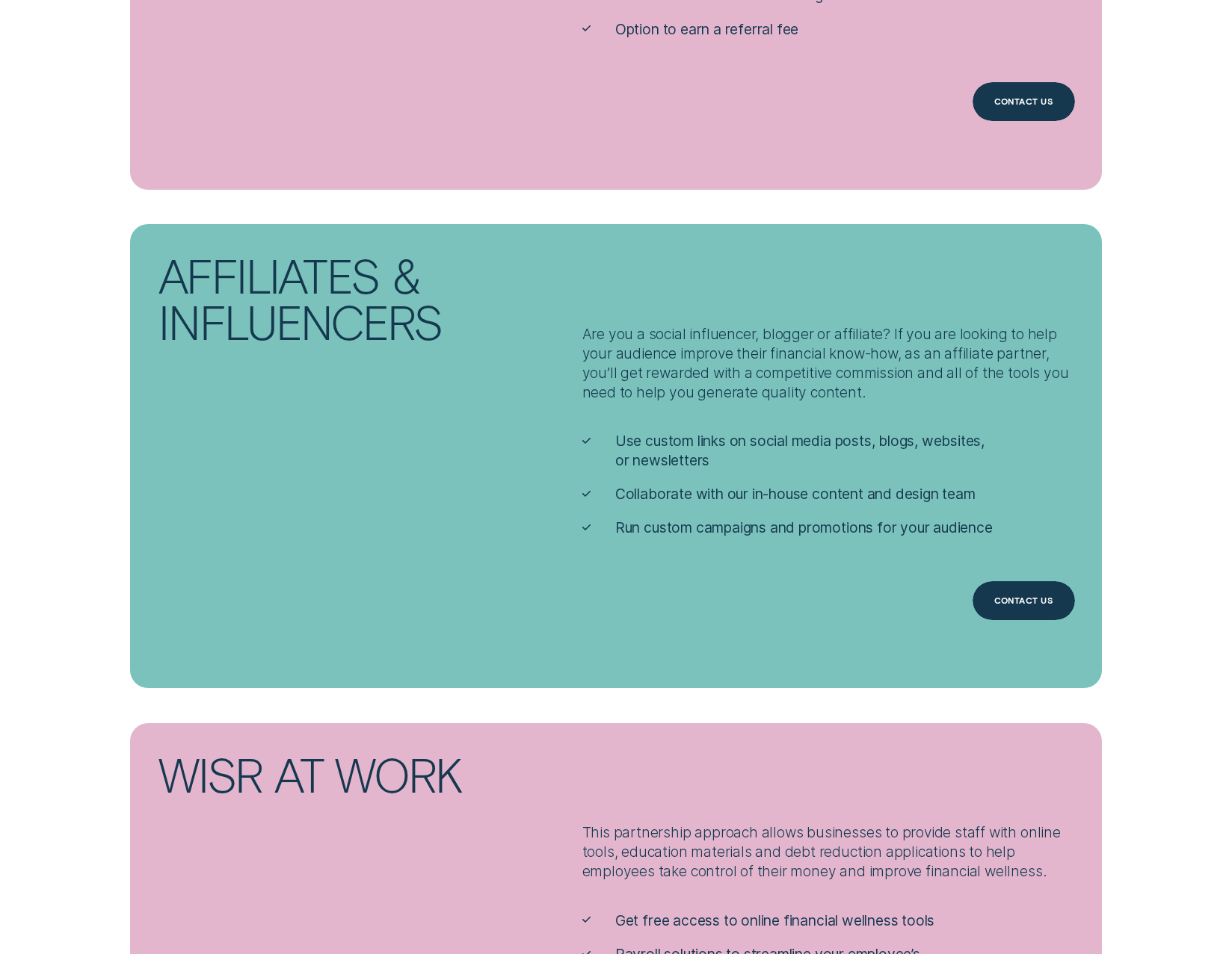
scroll to position [2317, 0]
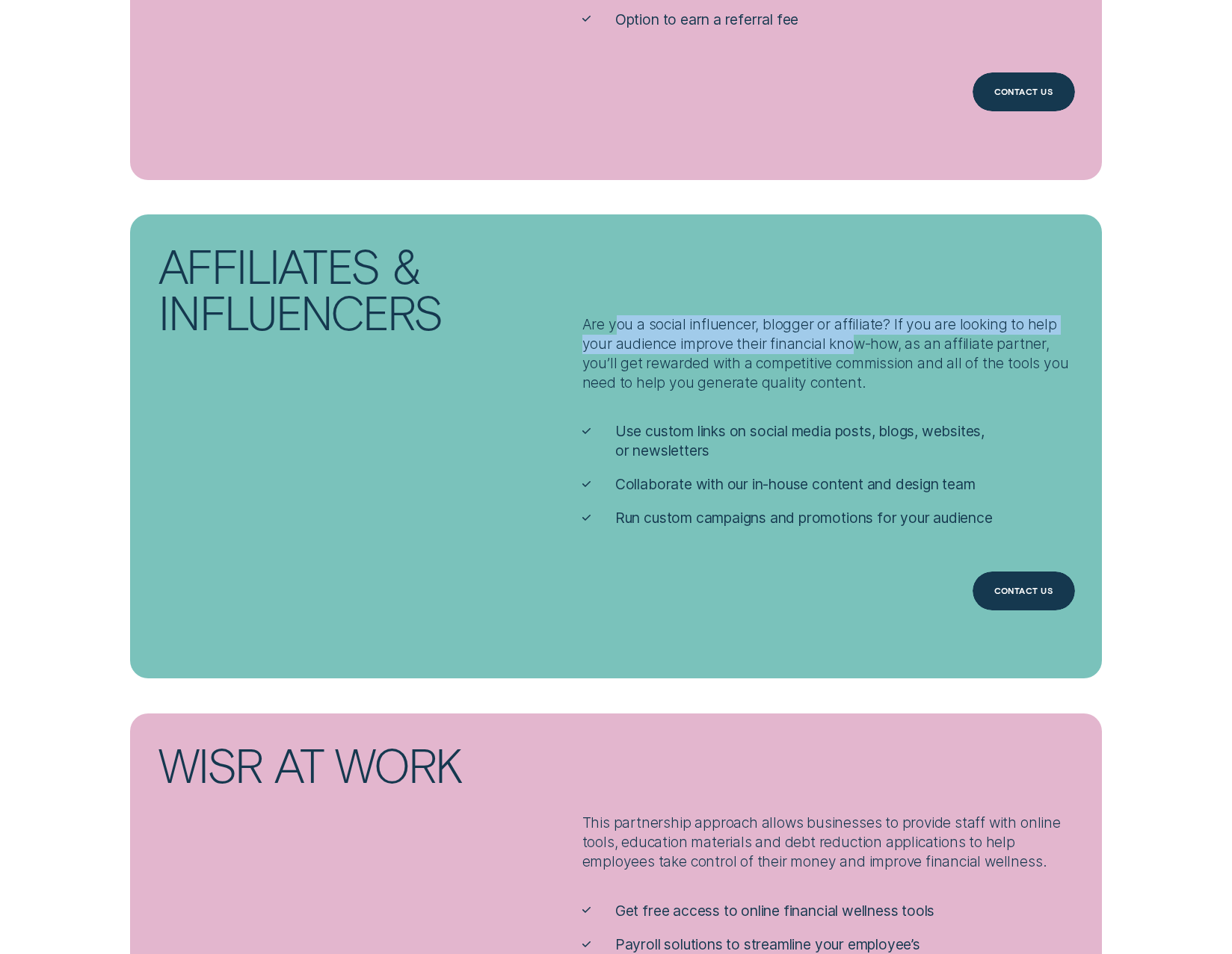
drag, startPoint x: 578, startPoint y: 327, endPoint x: 806, endPoint y: 340, distance: 228.4
click at [806, 340] on p "Are you a social influencer, blogger or affiliate? If you are looking to help y…" at bounding box center [828, 354] width 492 height 78
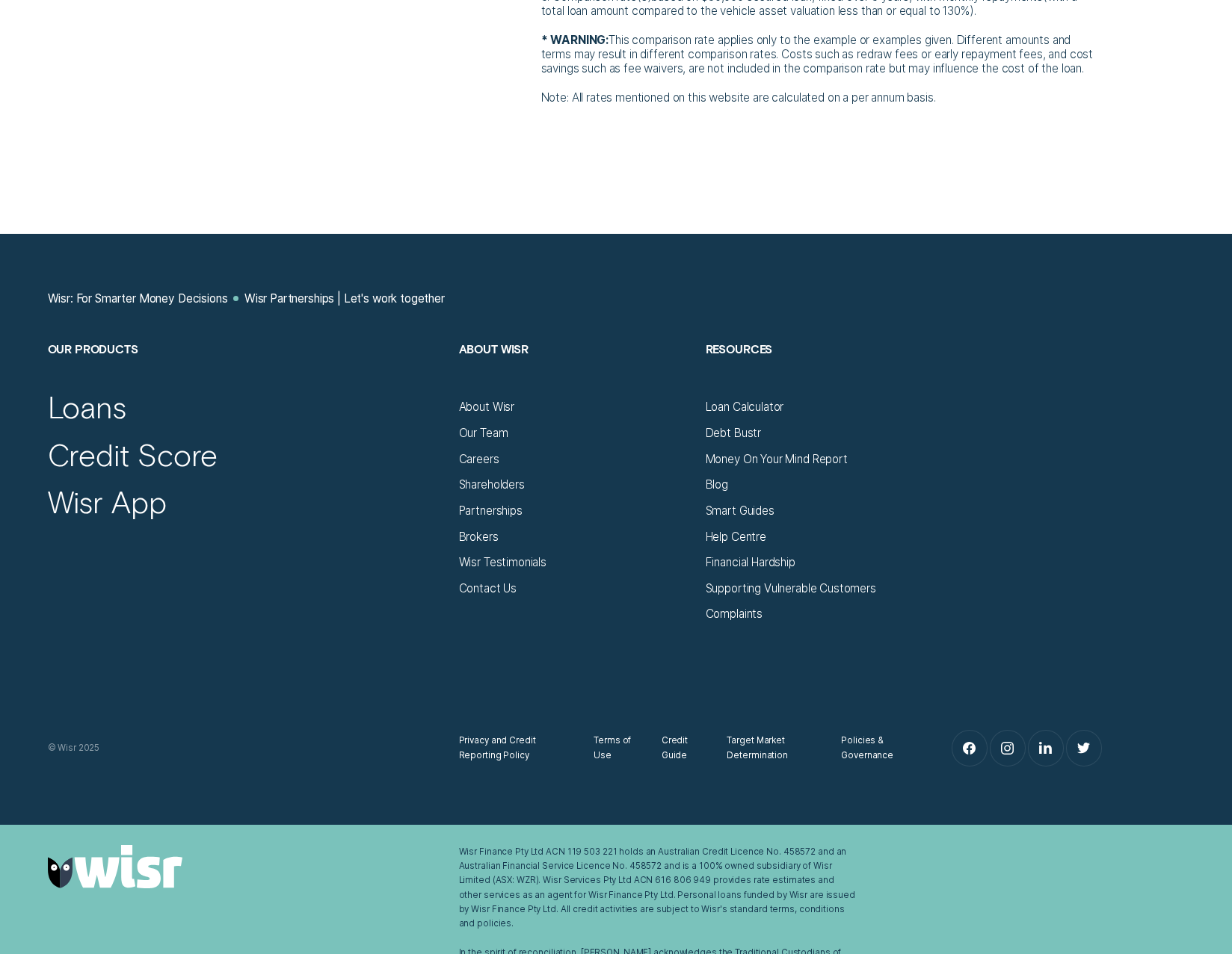
scroll to position [4836, 0]
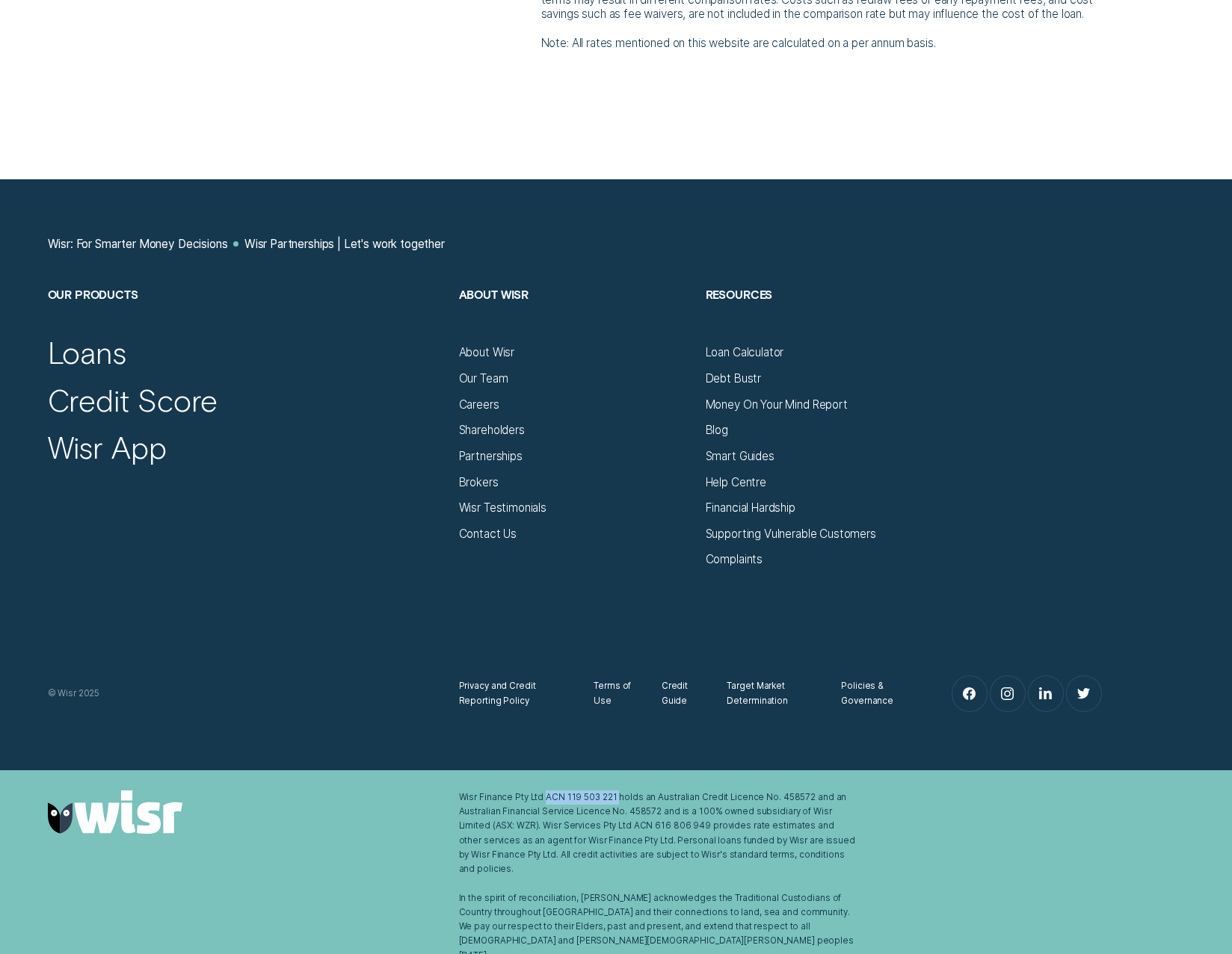
drag, startPoint x: 543, startPoint y: 811, endPoint x: 614, endPoint y: 813, distance: 71.0
click at [614, 813] on div "Wisr Finance Pty Ltd ACN 119 503 221 holds an Australian Credit Licence No. 458…" at bounding box center [657, 876] width 397 height 173
copy div "ACN 119 503 221"
click at [326, 403] on div "Credit Score" at bounding box center [247, 394] width 397 height 47
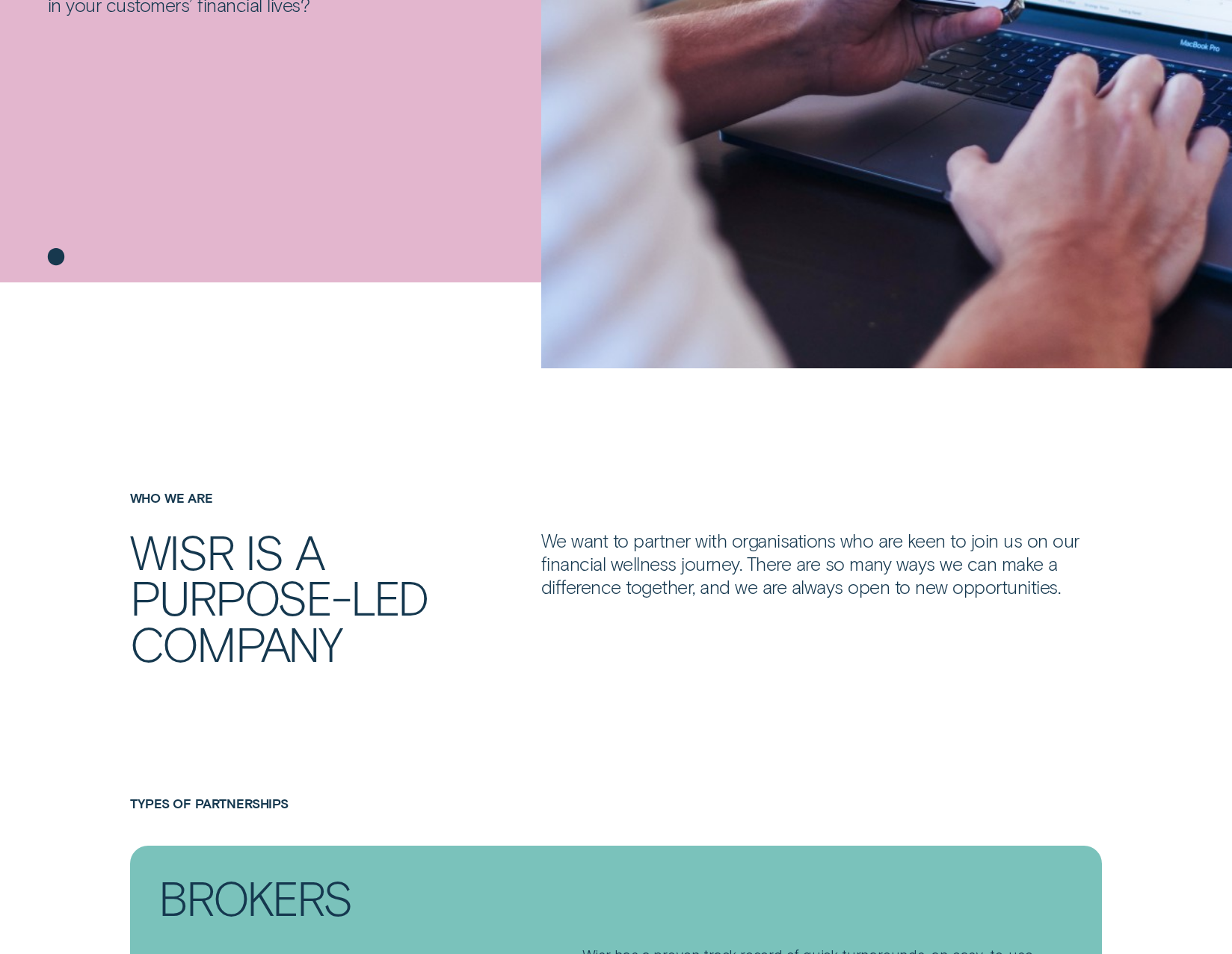
scroll to position [0, 0]
